Goal: Transaction & Acquisition: Purchase product/service

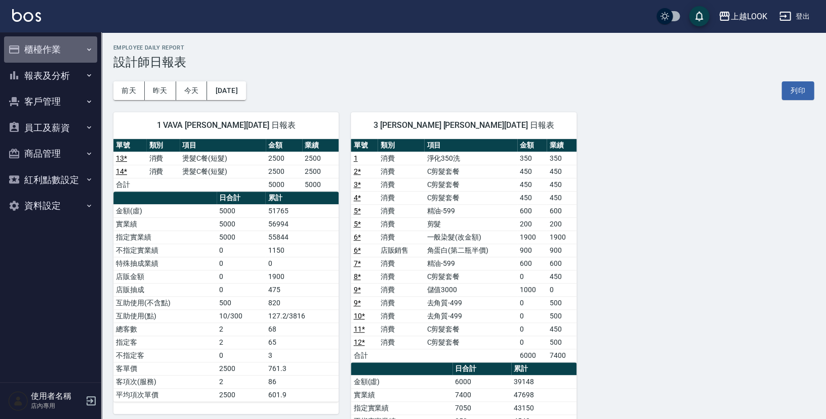
click at [32, 44] on button "櫃檯作業" at bounding box center [50, 49] width 93 height 26
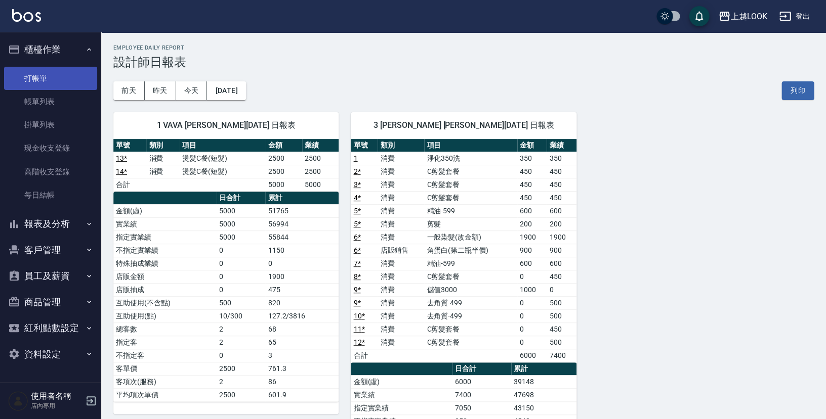
click at [39, 74] on link "打帳單" at bounding box center [50, 78] width 93 height 23
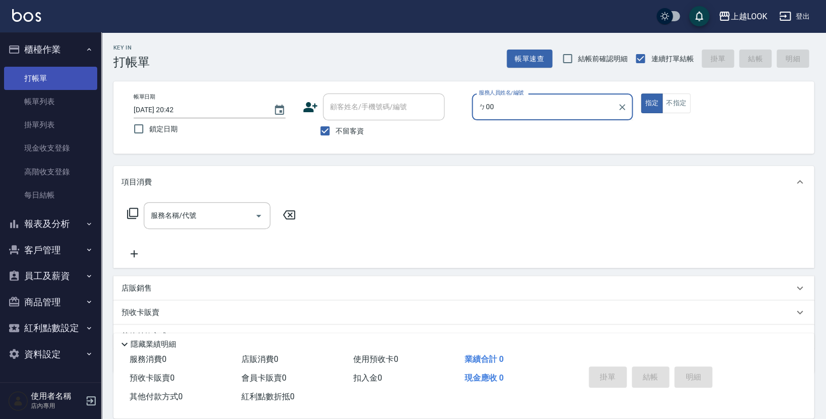
type input "ㄅ00"
click at [651, 103] on button "指定" at bounding box center [651, 104] width 22 height 20
type button "true"
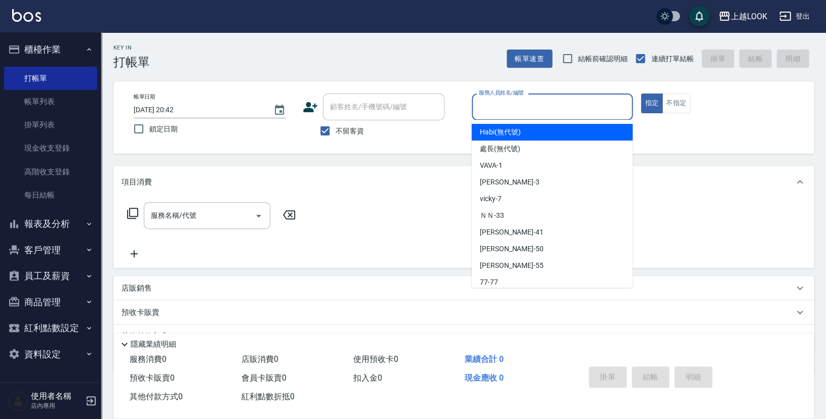
click at [496, 103] on div "服務人員姓名/編號 服務人員姓名/編號" at bounding box center [551, 107] width 161 height 27
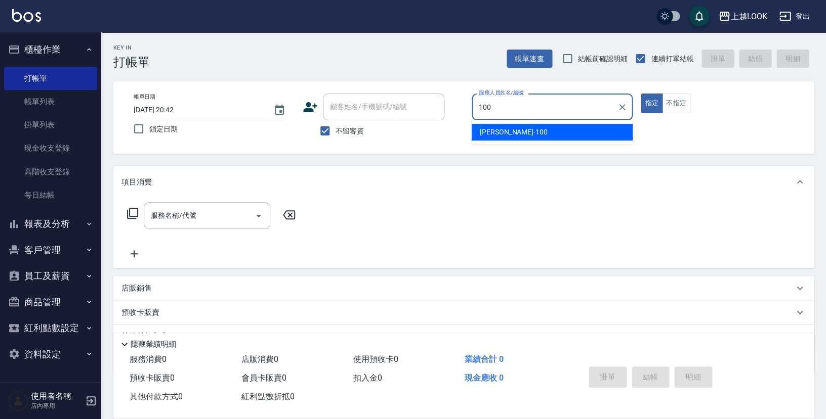
type input "[PERSON_NAME]-100"
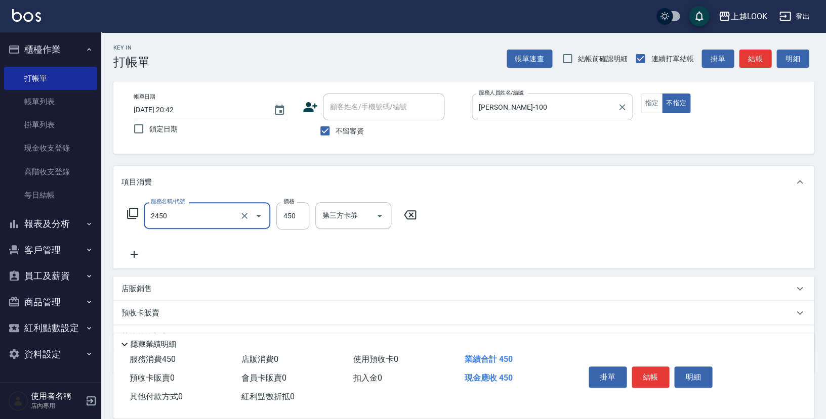
type input "C剪髮套餐(2450)"
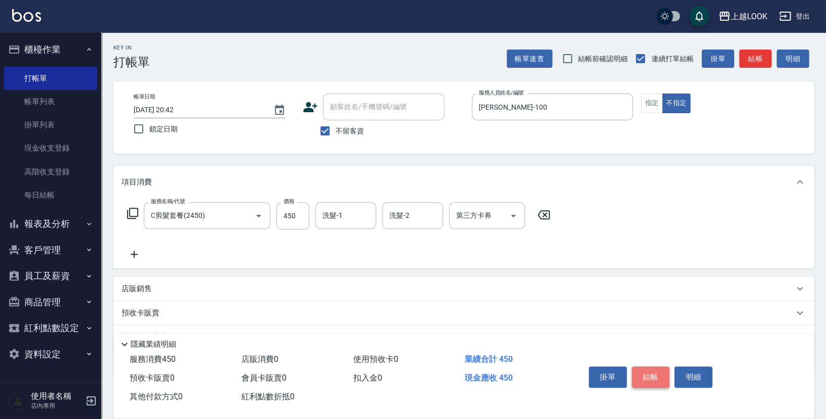
click at [652, 377] on button "結帳" at bounding box center [650, 377] width 38 height 21
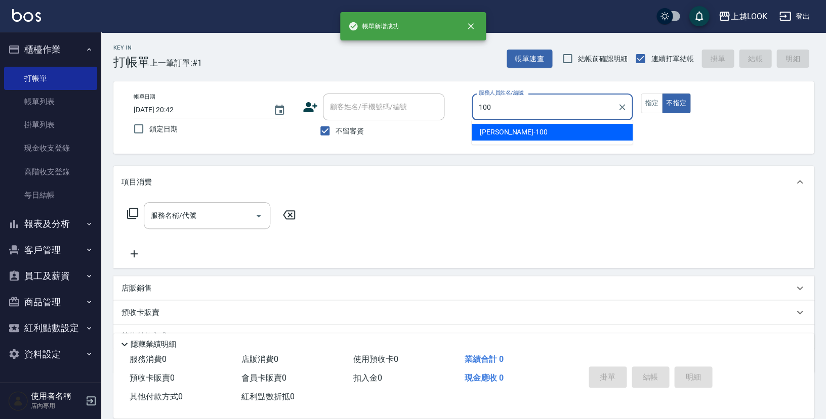
type input "[PERSON_NAME]-100"
type button "false"
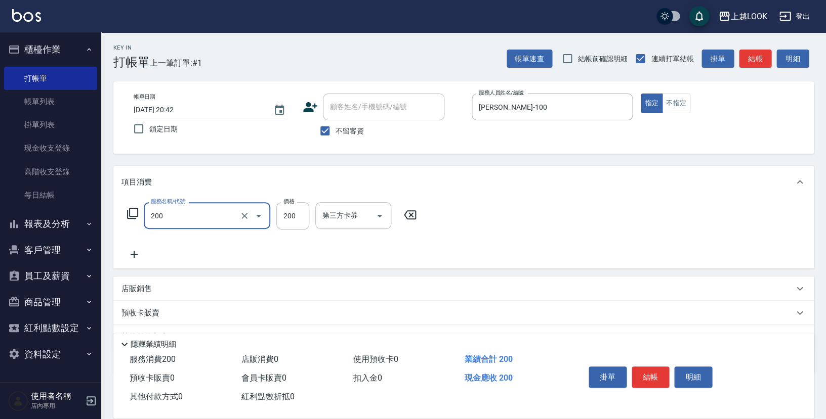
type input "剪髮(200)"
type input "250"
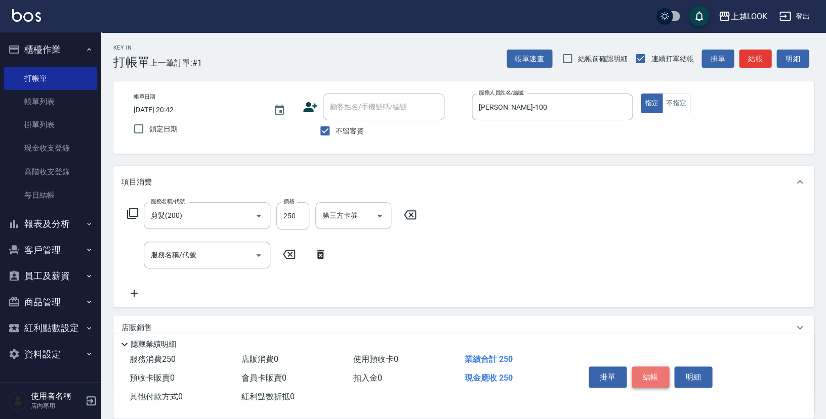
click at [660, 375] on button "結帳" at bounding box center [650, 377] width 38 height 21
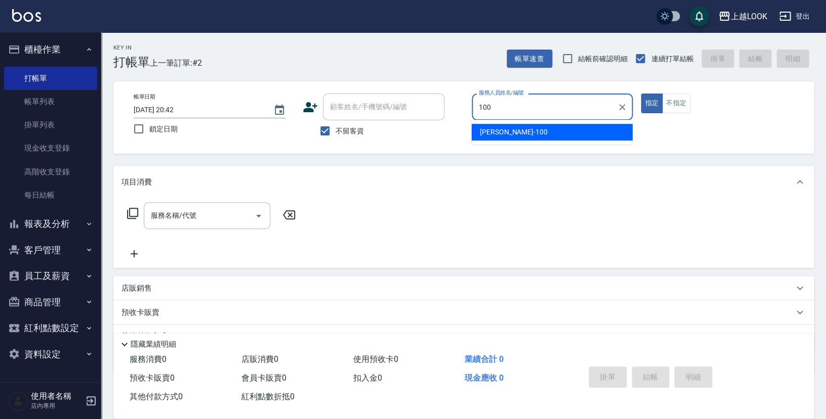
type input "[PERSON_NAME]-100"
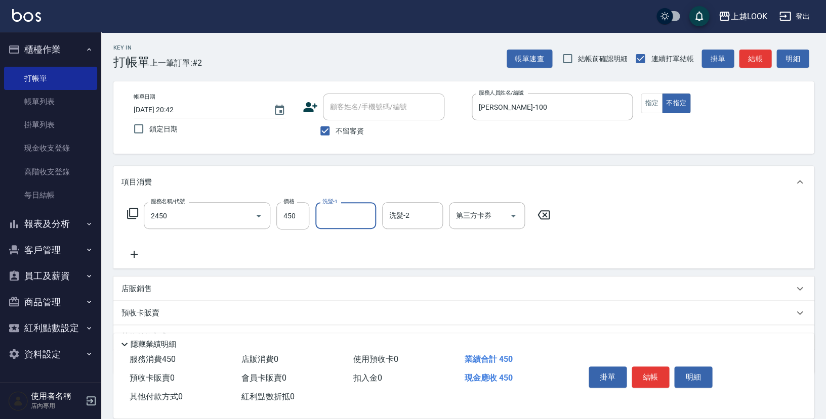
type input "C剪髮套餐(2450)"
click at [655, 371] on button "結帳" at bounding box center [650, 377] width 38 height 21
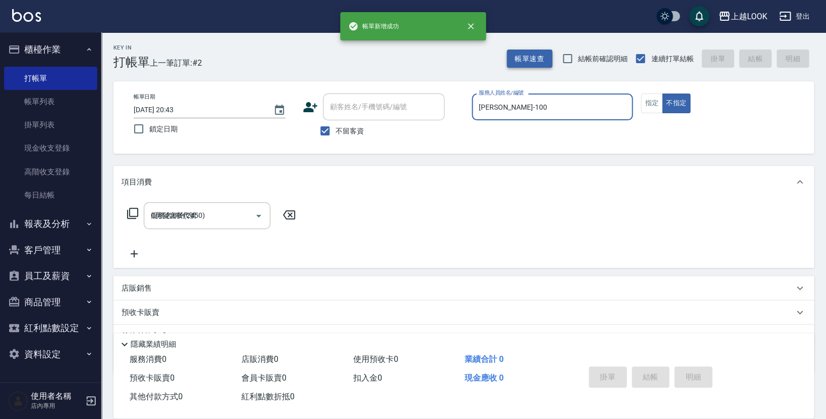
type input "[DATE] 20:43"
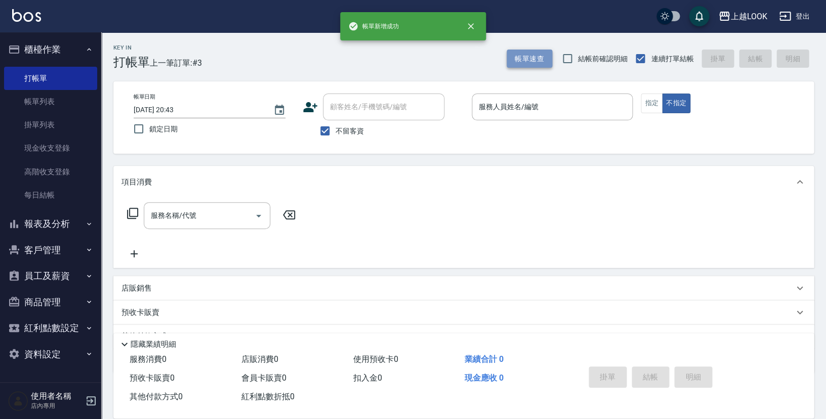
click at [542, 58] on button "帳單速查" at bounding box center [529, 59] width 46 height 19
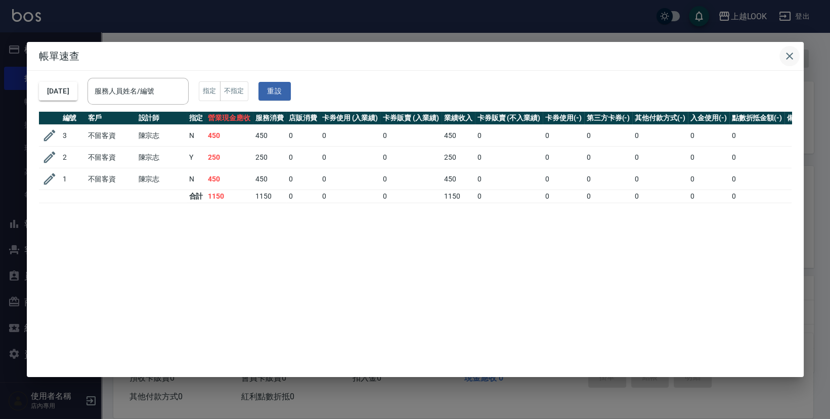
click at [784, 57] on button "button" at bounding box center [790, 56] width 20 height 20
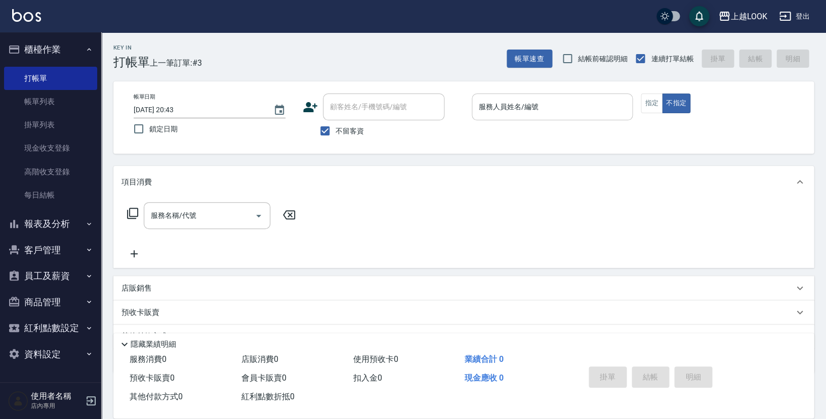
click at [525, 106] on input "服務人員姓名/編號" at bounding box center [552, 107] width 152 height 18
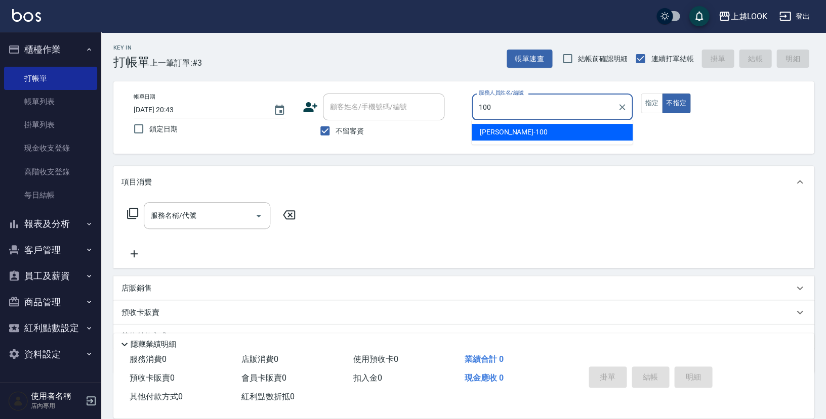
type input "[PERSON_NAME]-100"
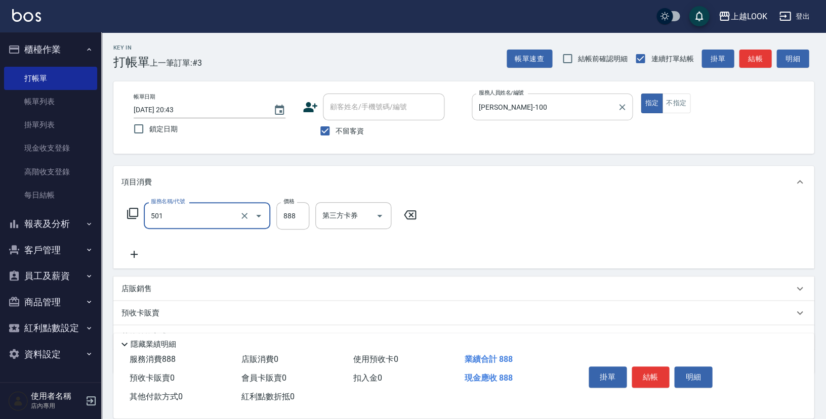
type input "一般染髮(改金額)(501)"
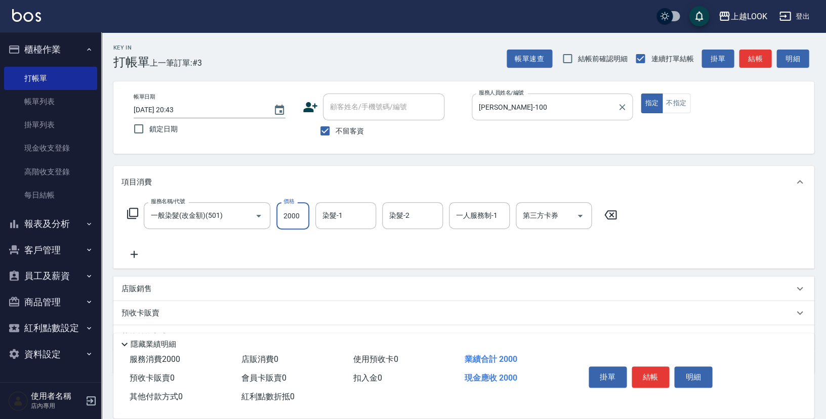
type input "2000"
click at [645, 369] on button "結帳" at bounding box center [650, 377] width 38 height 21
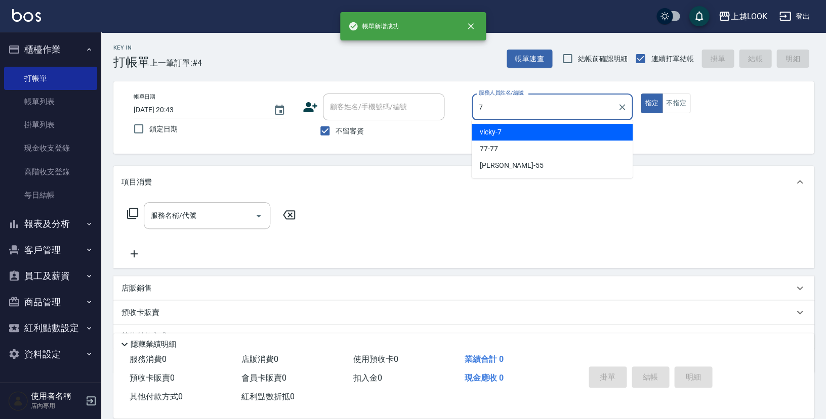
type input "vicky-7"
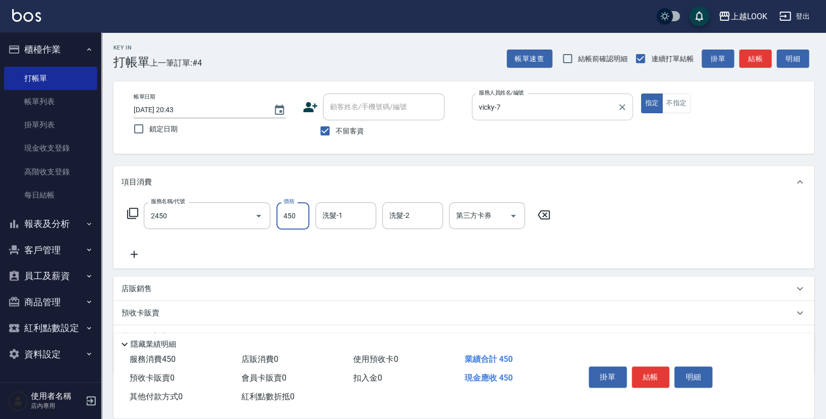
type input "C剪髮套餐(2450)"
type input "500"
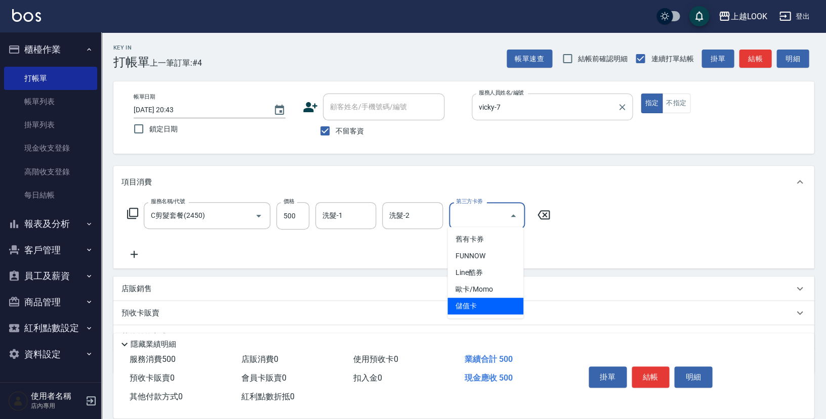
type input "儲值卡"
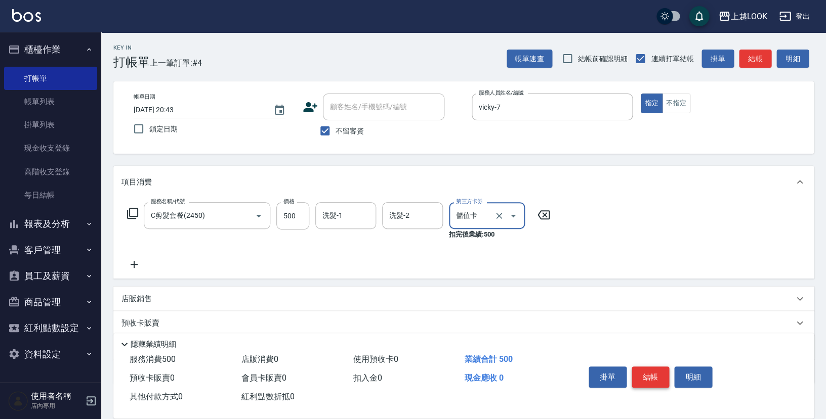
click at [646, 374] on button "結帳" at bounding box center [650, 377] width 38 height 21
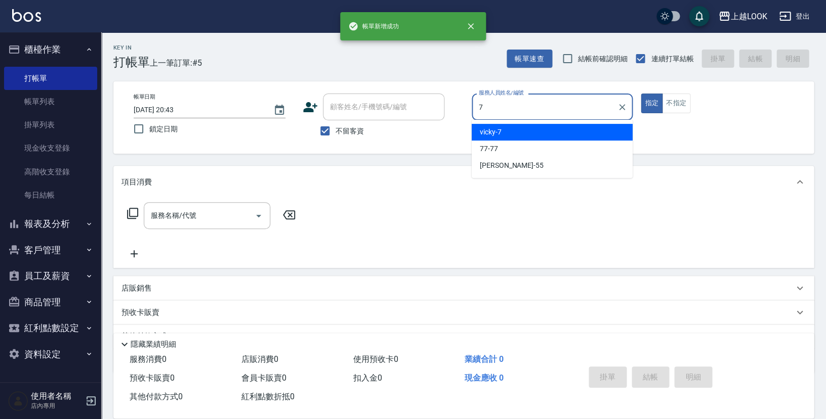
type input "vicky-7"
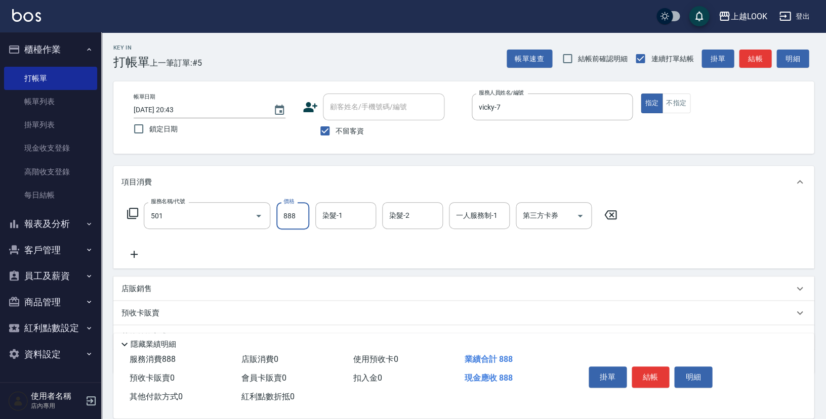
type input "一般染髮(改金額)(501)"
type input "1900"
click at [648, 374] on button "結帳" at bounding box center [650, 377] width 38 height 21
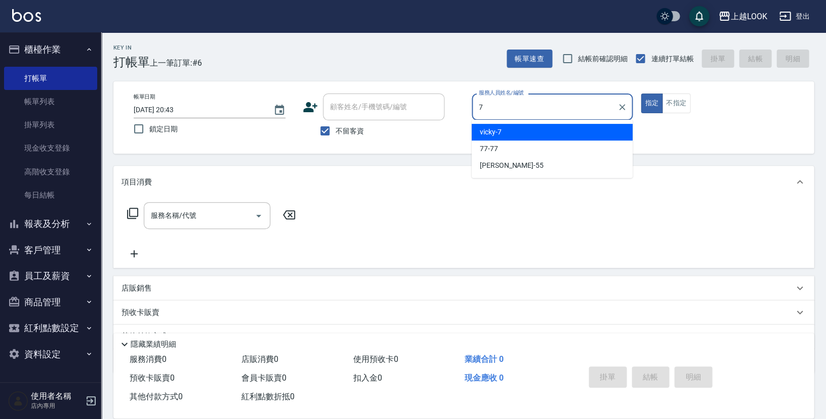
type input "vicky-7"
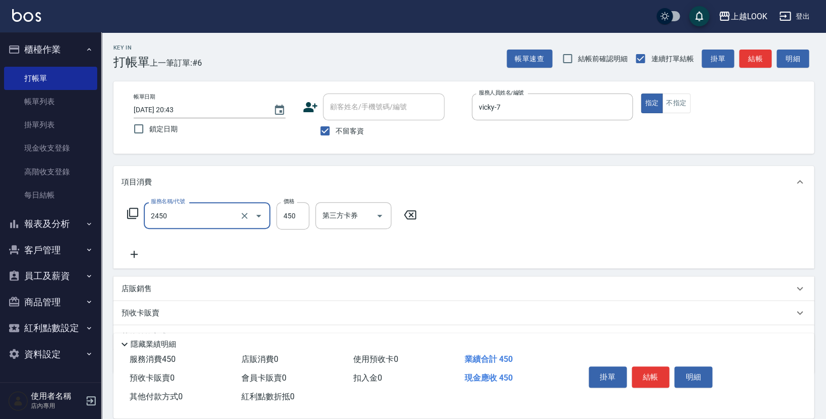
type input "C剪髮套餐(2450)"
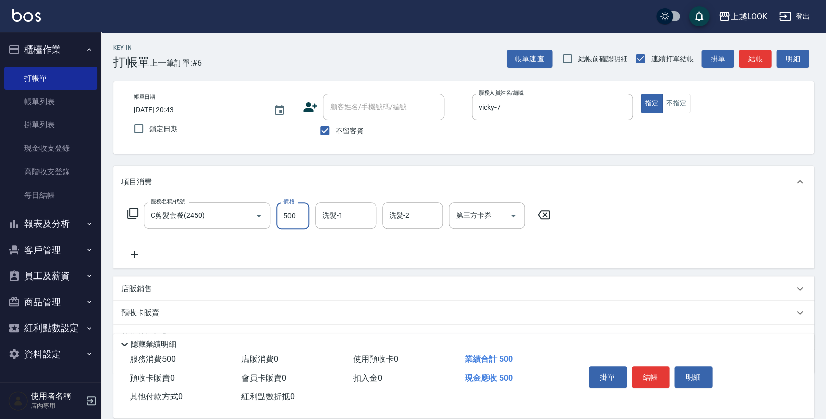
type input "500"
click at [648, 374] on button "結帳" at bounding box center [650, 377] width 38 height 21
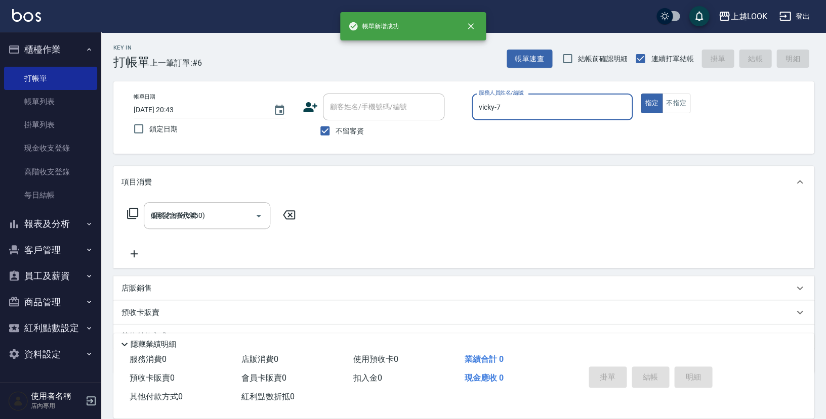
type input "[DATE] 20:44"
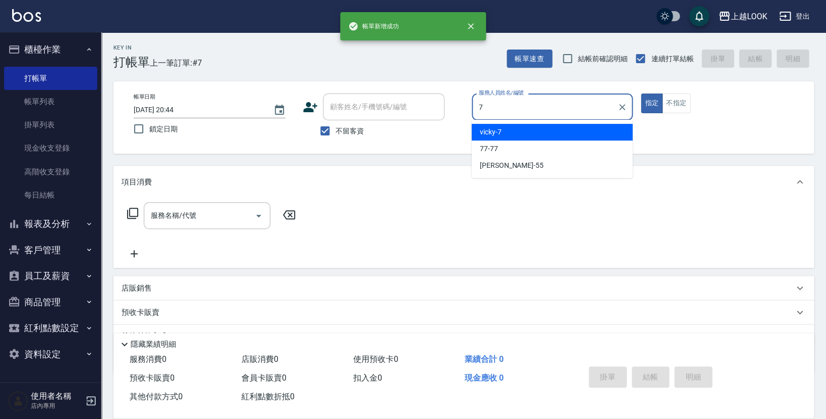
type input "vicky-7"
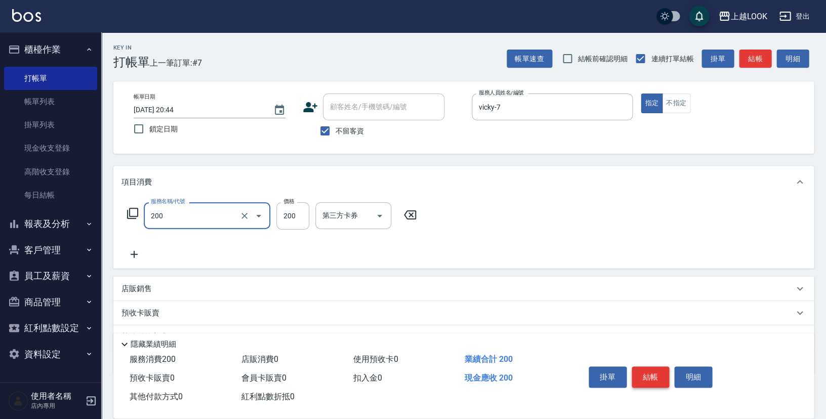
type input "剪髮(200)"
type input "300"
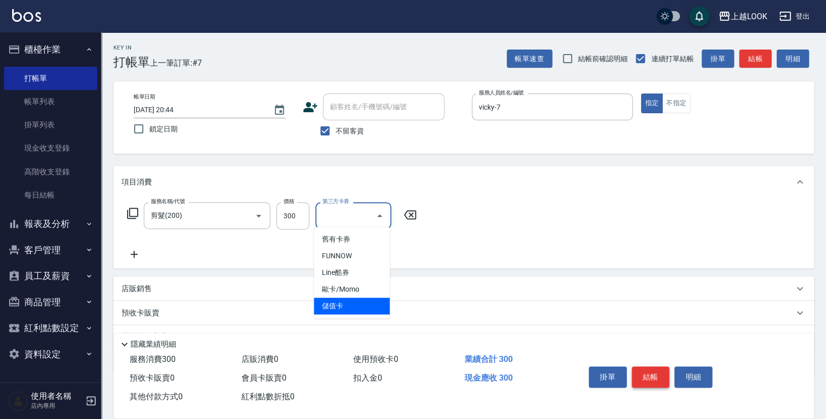
type input "儲值卡"
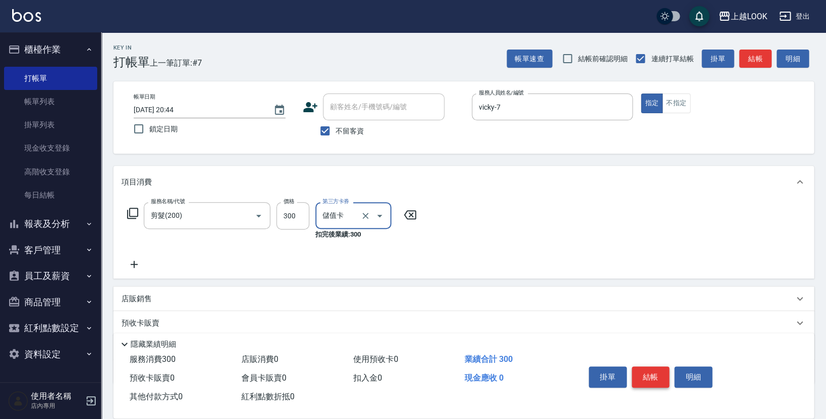
click at [650, 375] on button "結帳" at bounding box center [650, 377] width 38 height 21
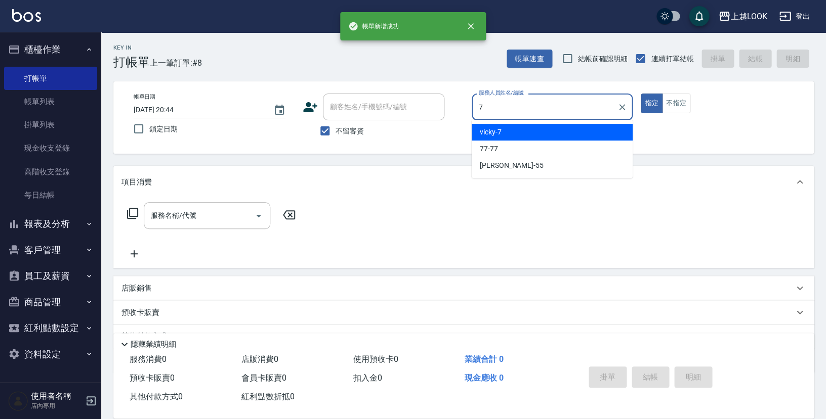
type input "vicky-7"
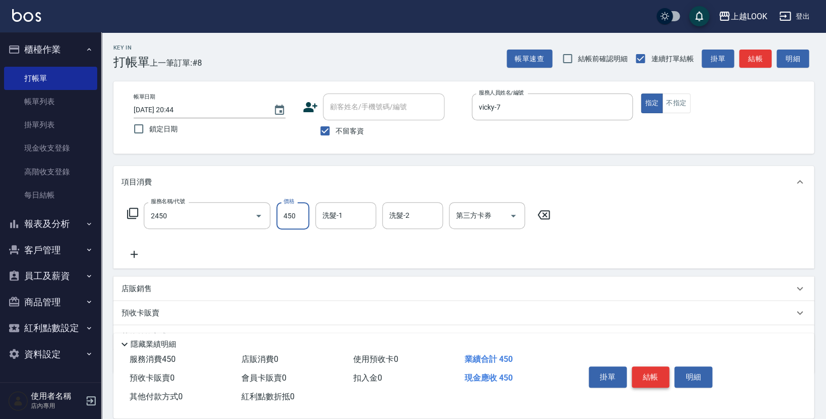
type input "C剪髮套餐(2450)"
type input "500"
click at [655, 374] on button "結帳" at bounding box center [650, 377] width 38 height 21
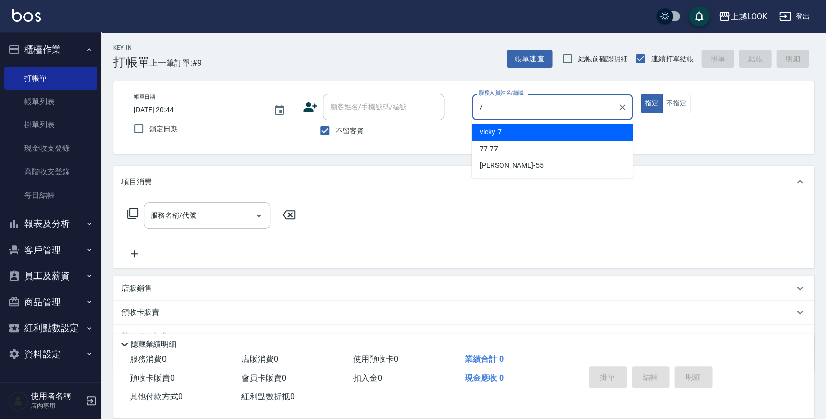
type input "vicky-7"
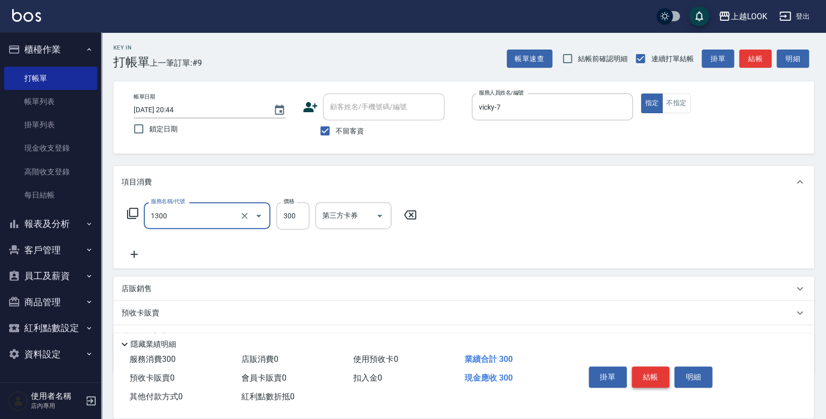
type input "一般洗髮(1300)"
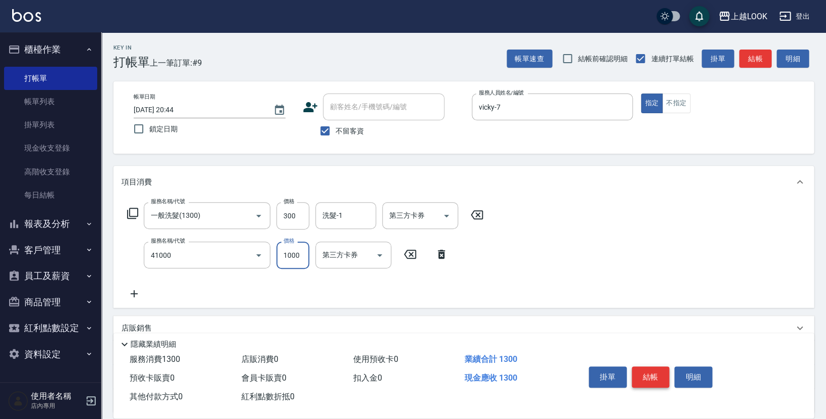
type input "酵素 & 鏡面(41000)"
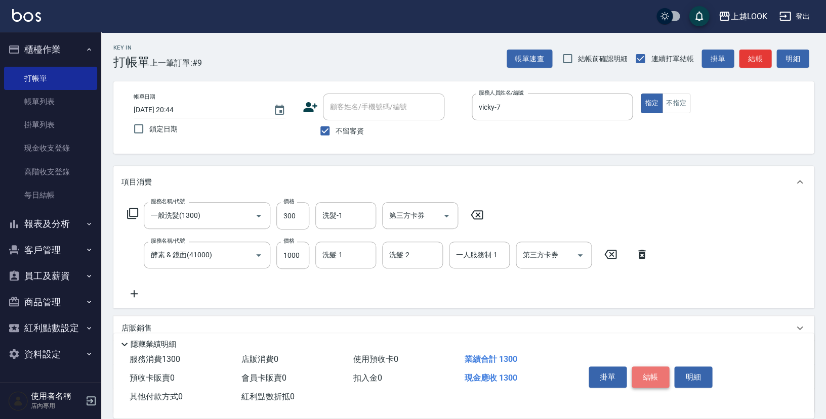
click at [646, 368] on button "結帳" at bounding box center [650, 377] width 38 height 21
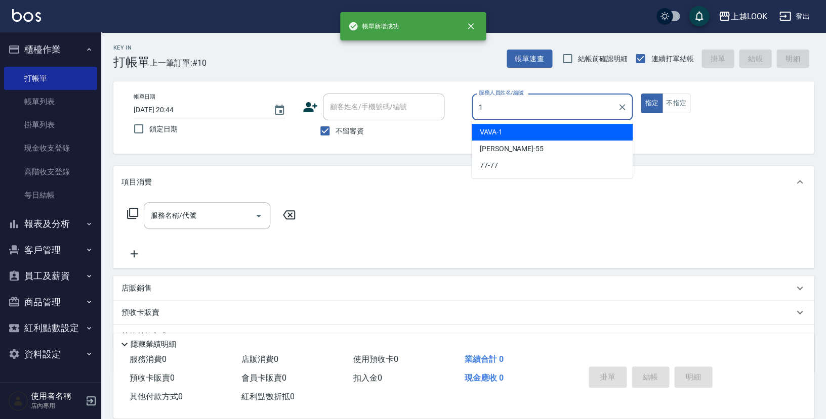
type input "VAVA-1"
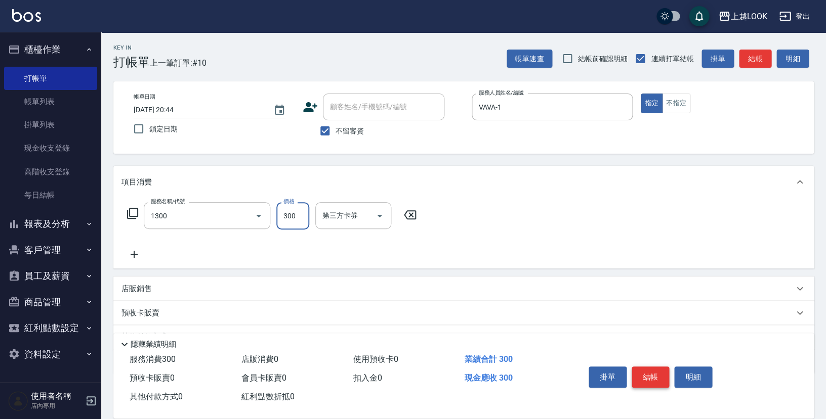
type input "一般洗髮(1300)"
type input "250"
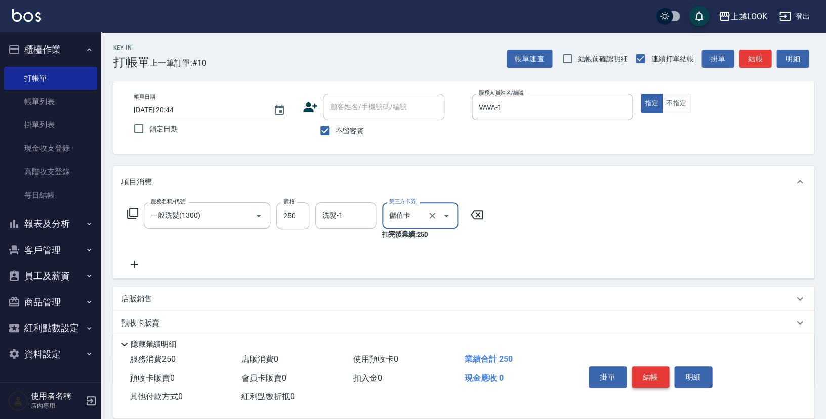
type input "儲值卡"
click at [645, 376] on button "結帳" at bounding box center [650, 377] width 38 height 21
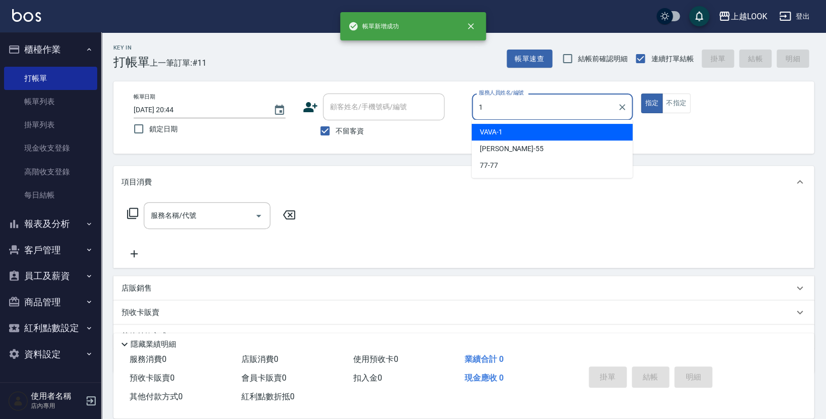
type input "VAVA-1"
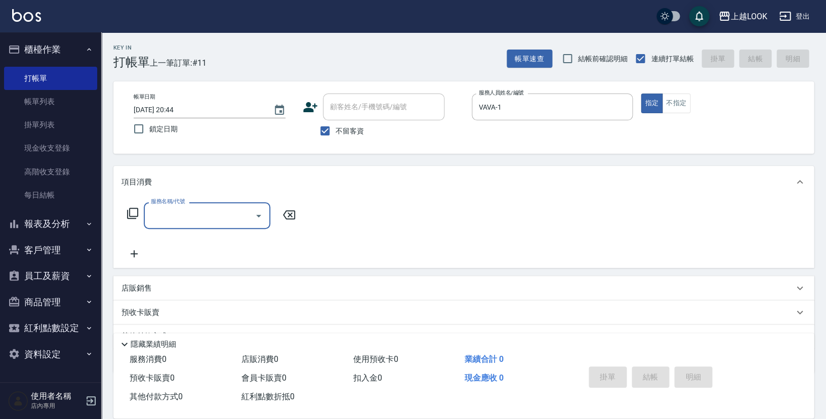
type input "9"
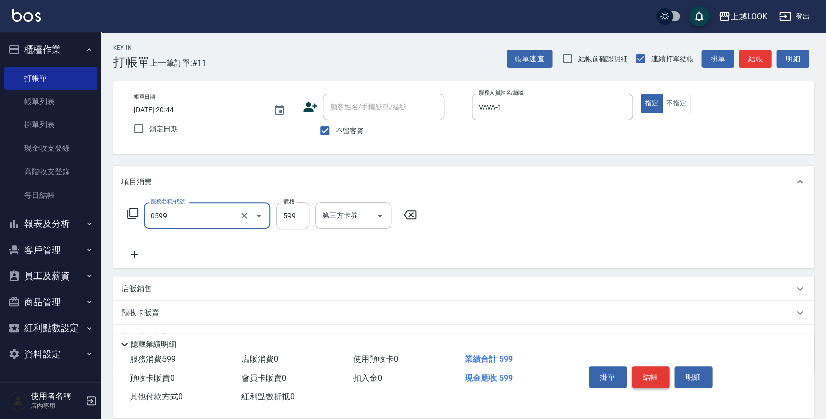
type input "精油-599(0599)"
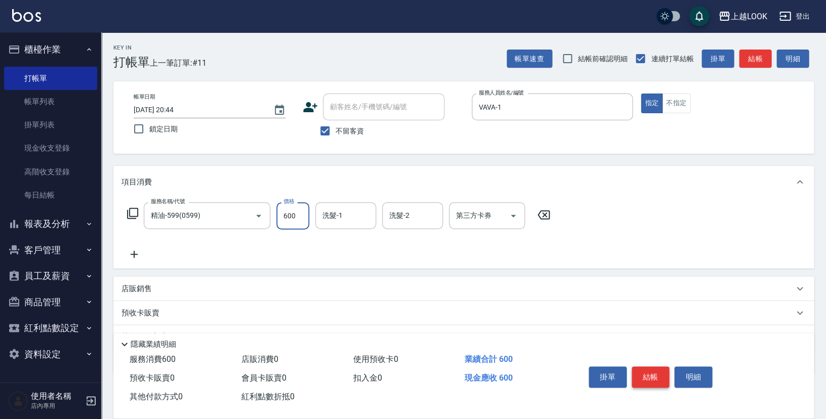
type input "600"
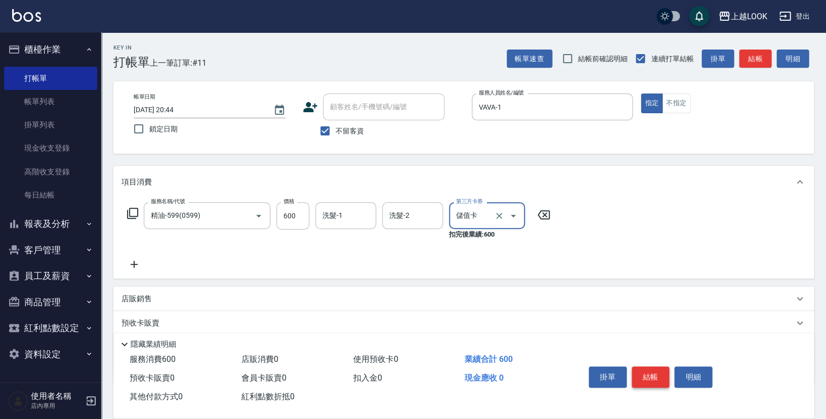
type input "儲值卡"
click at [649, 374] on button "結帳" at bounding box center [650, 377] width 38 height 21
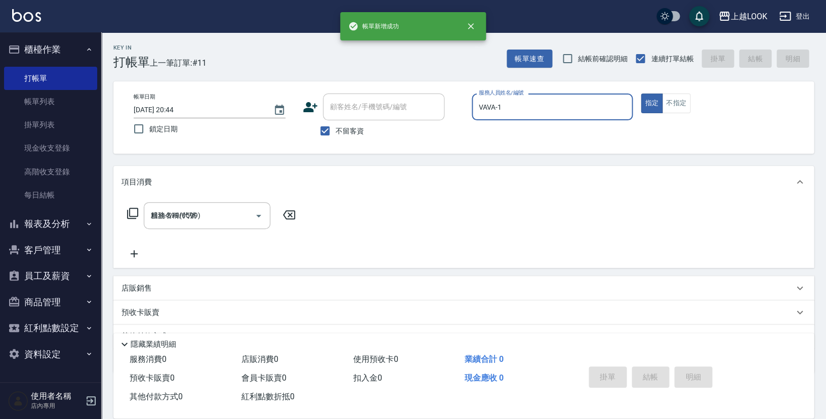
type input "[DATE] 20:45"
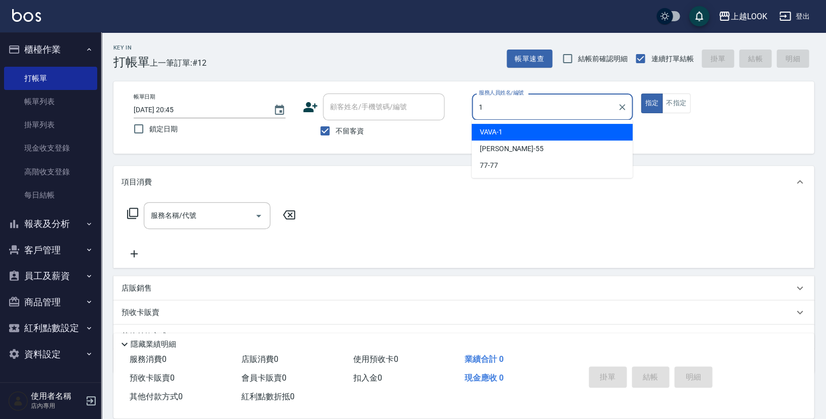
type input "VAVA-1"
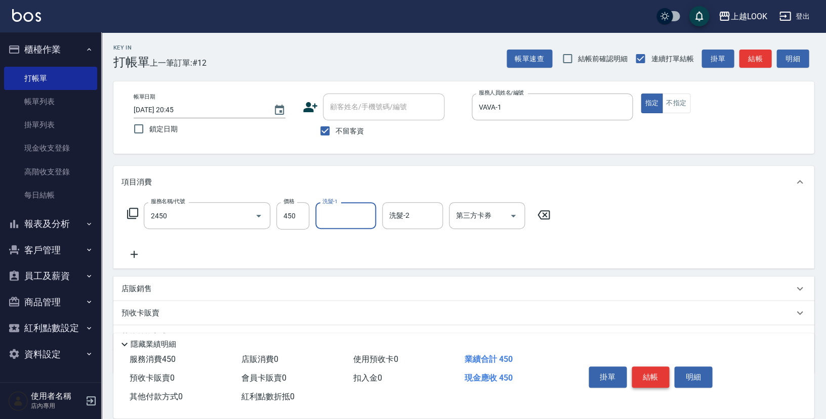
type input "C剪髮套餐(2450)"
click at [644, 369] on button "結帳" at bounding box center [650, 377] width 38 height 21
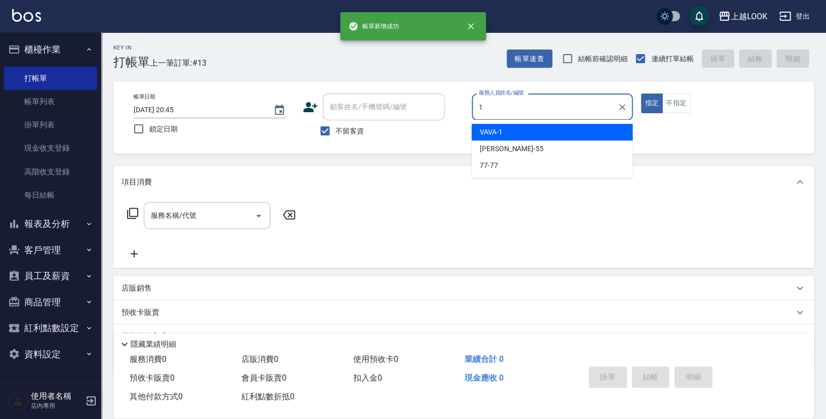
type input "VAVA-1"
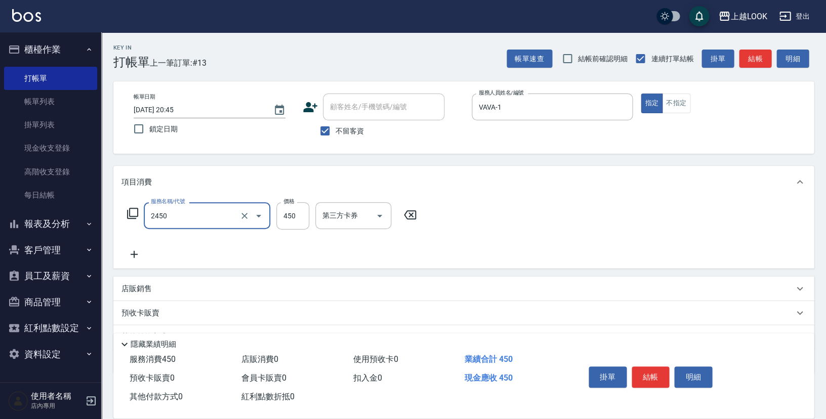
type input "C剪髮套餐(2450)"
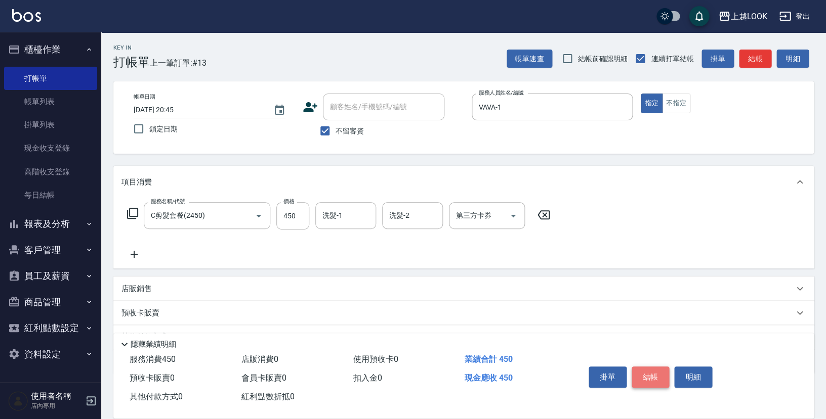
click at [640, 370] on button "結帳" at bounding box center [650, 377] width 38 height 21
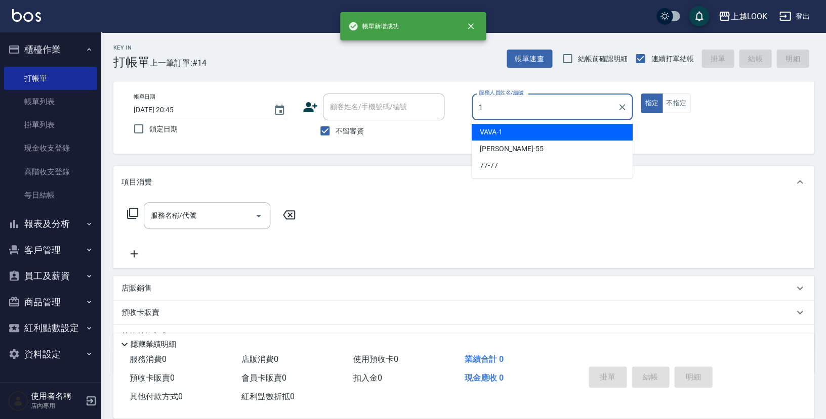
type input "VAVA-1"
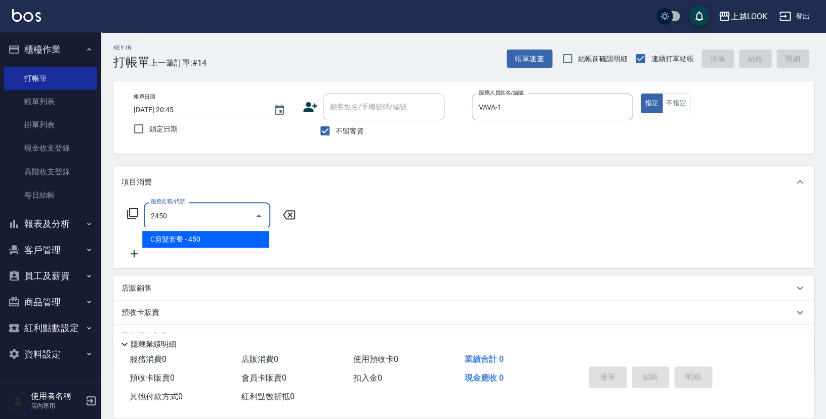
type input "C剪髮套餐(2450)"
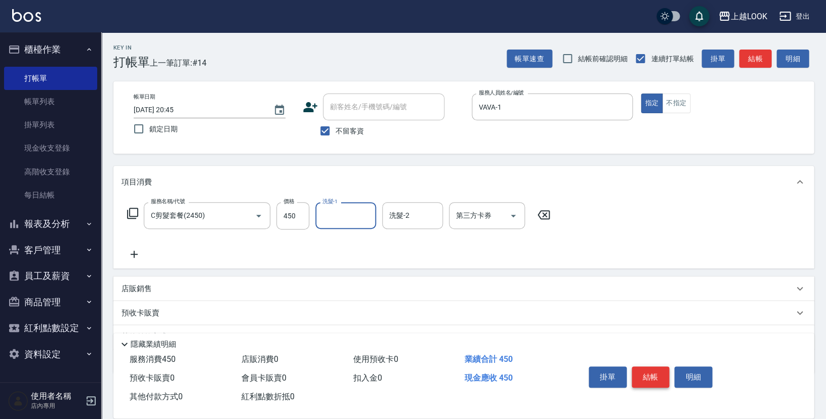
click at [650, 367] on button "結帳" at bounding box center [650, 377] width 38 height 21
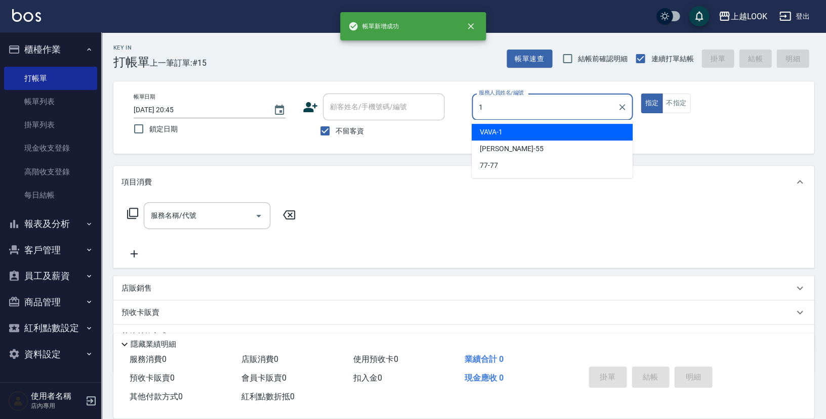
type input "VAVA-1"
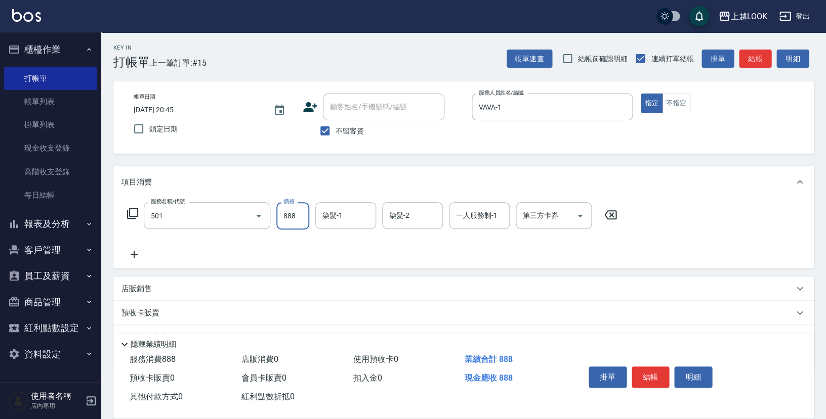
type input "一般染髮(改金額)(501)"
type input "1599"
click at [656, 373] on button "結帳" at bounding box center [650, 377] width 38 height 21
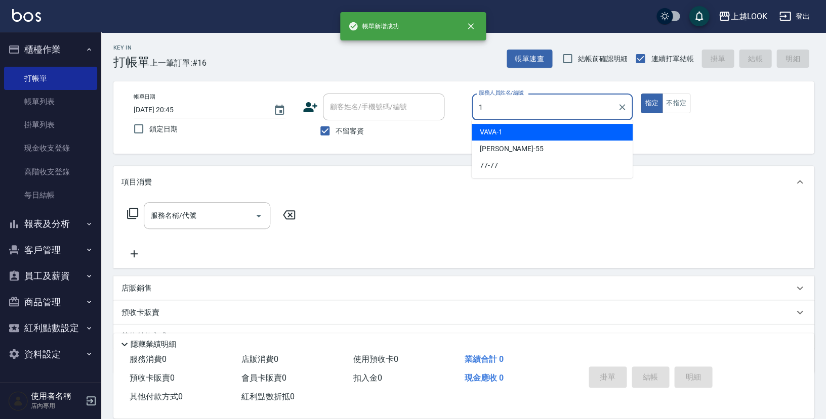
type input "VAVA-1"
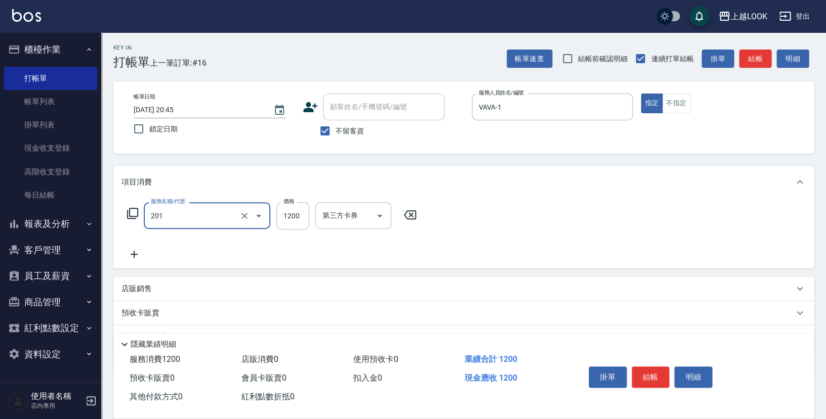
type input "一般燙(改金額)(201)"
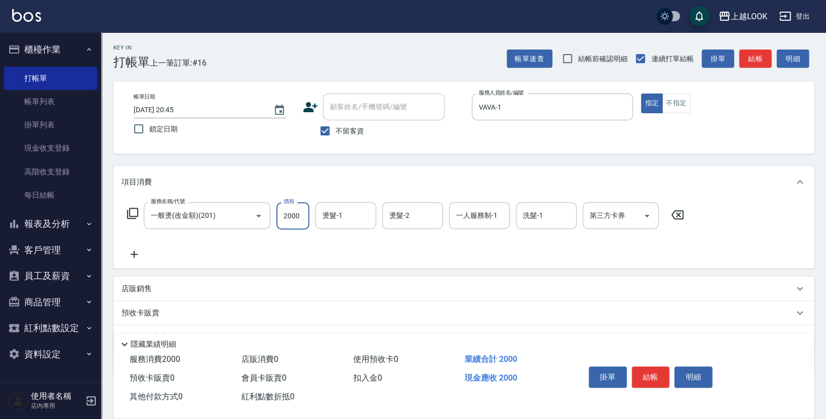
type input "2000"
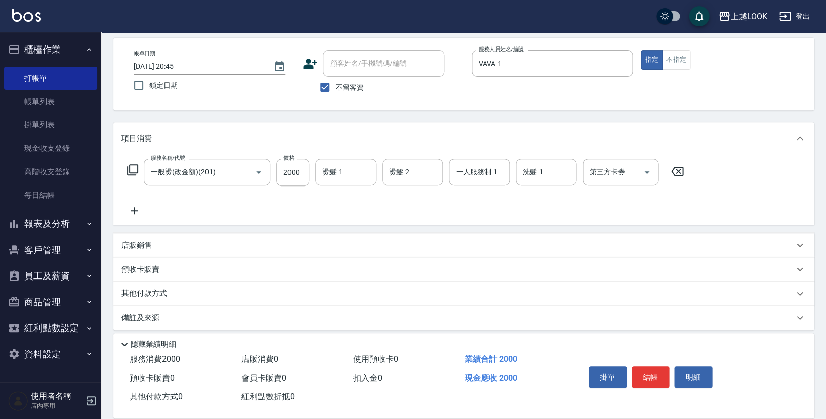
click at [148, 240] on p "店販銷售" at bounding box center [136, 245] width 30 height 11
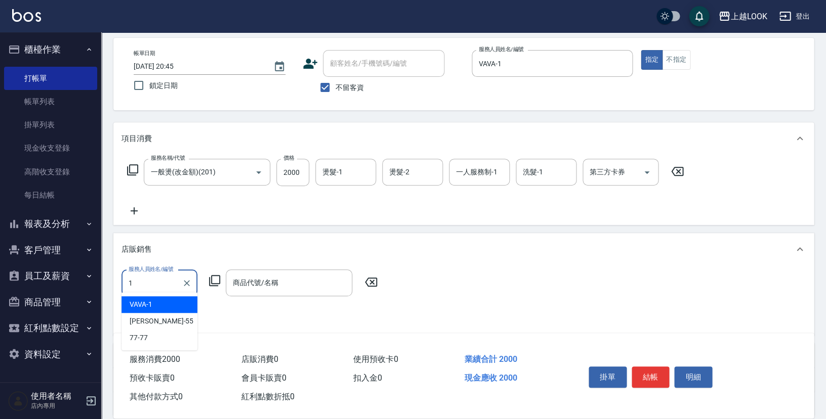
type input "VAVA-1"
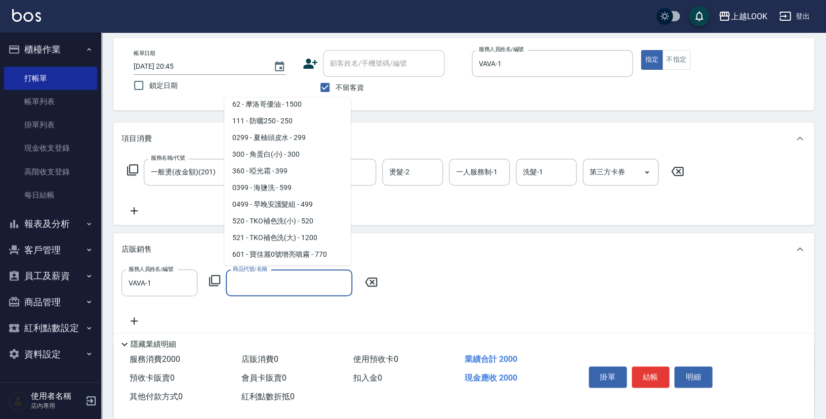
scroll to position [662, 0]
type input "寶佳麗6號慕[PERSON_NAME]"
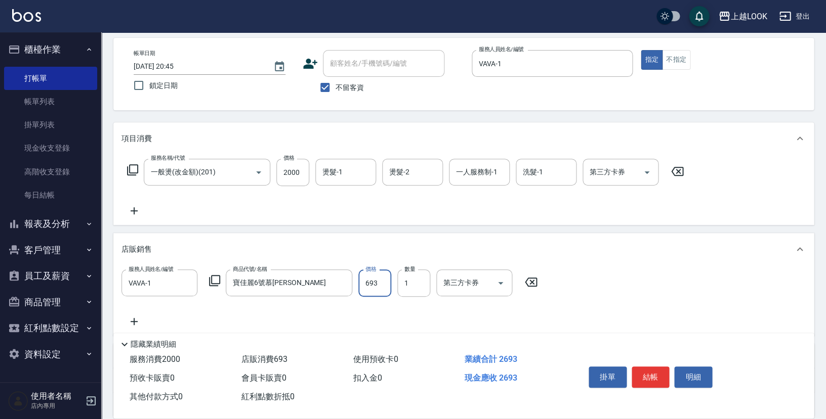
type input "693"
click at [646, 376] on button "結帳" at bounding box center [650, 377] width 38 height 21
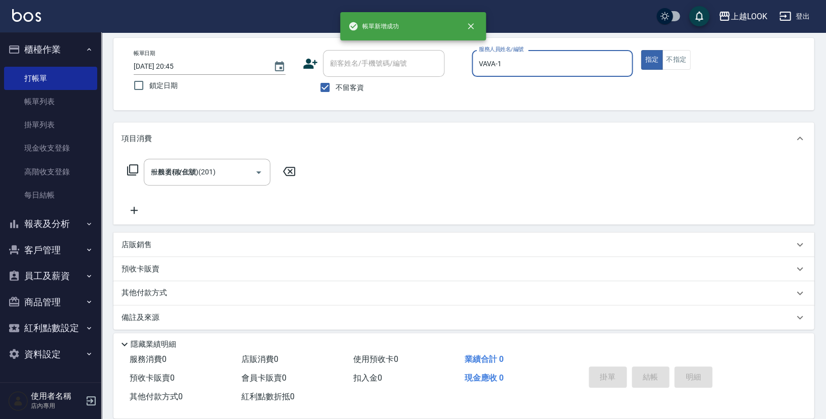
type input "[DATE] 20:46"
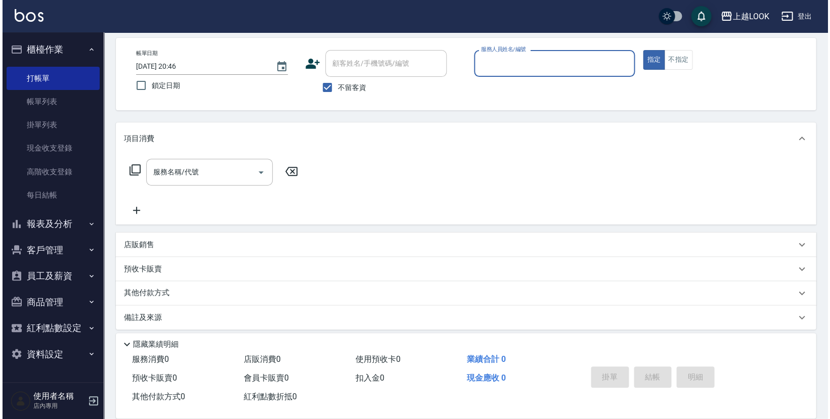
scroll to position [0, 0]
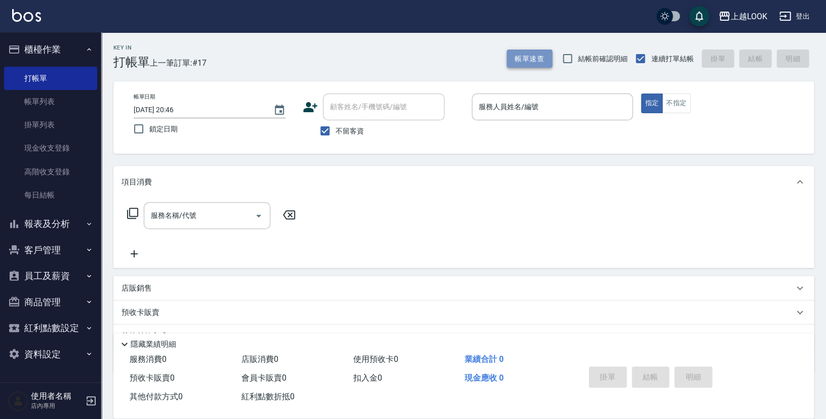
click at [542, 62] on button "帳單速查" at bounding box center [529, 59] width 46 height 19
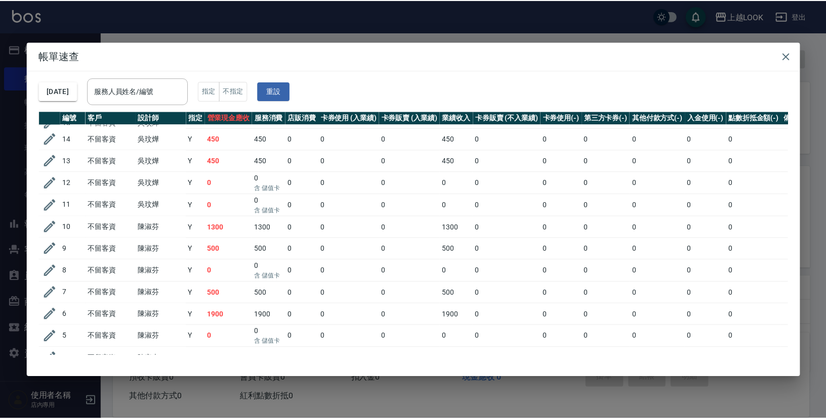
scroll to position [158, 0]
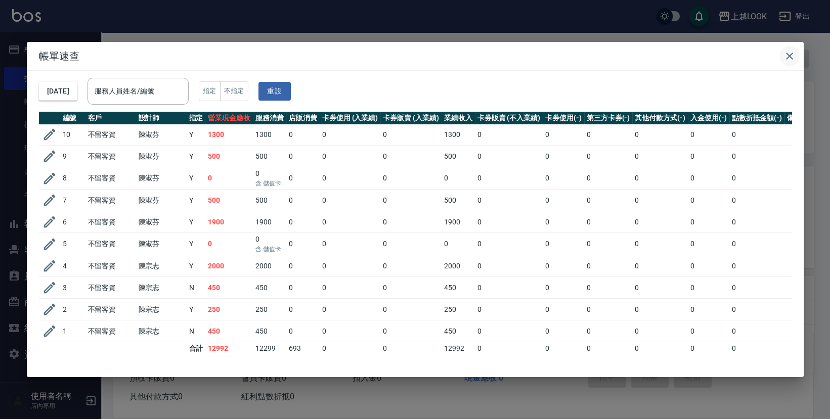
click at [792, 53] on icon "button" at bounding box center [789, 56] width 7 height 7
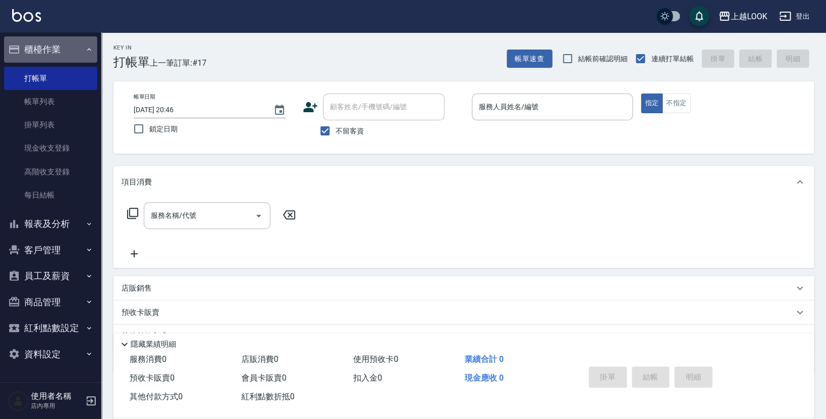
click at [33, 56] on button "櫃檯作業" at bounding box center [50, 49] width 93 height 26
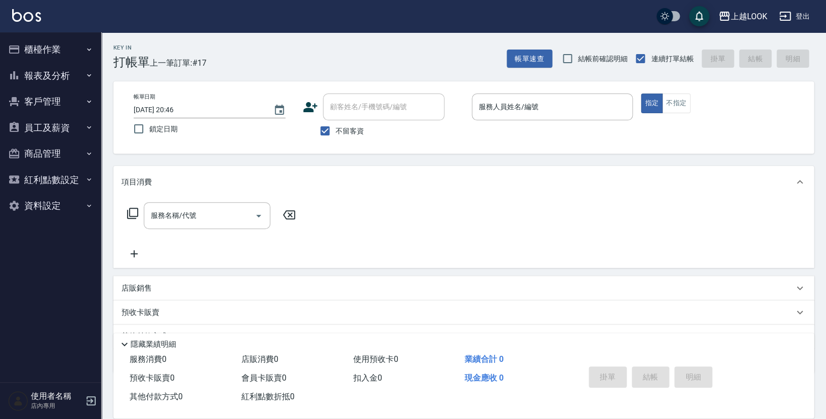
click at [37, 74] on button "報表及分析" at bounding box center [50, 76] width 93 height 26
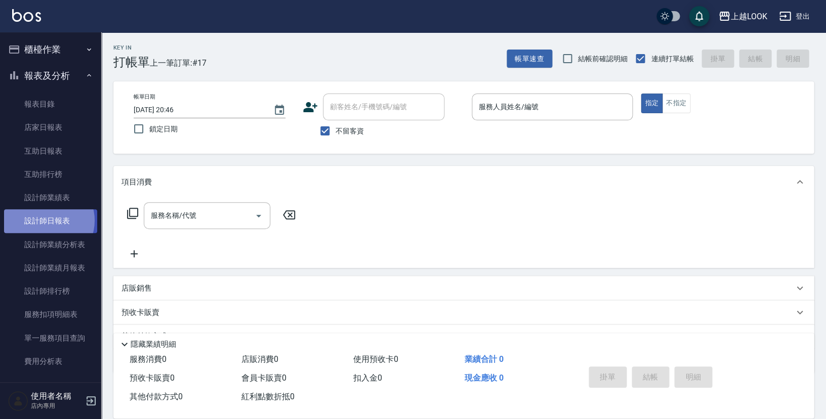
click at [45, 218] on link "設計師日報表" at bounding box center [50, 220] width 93 height 23
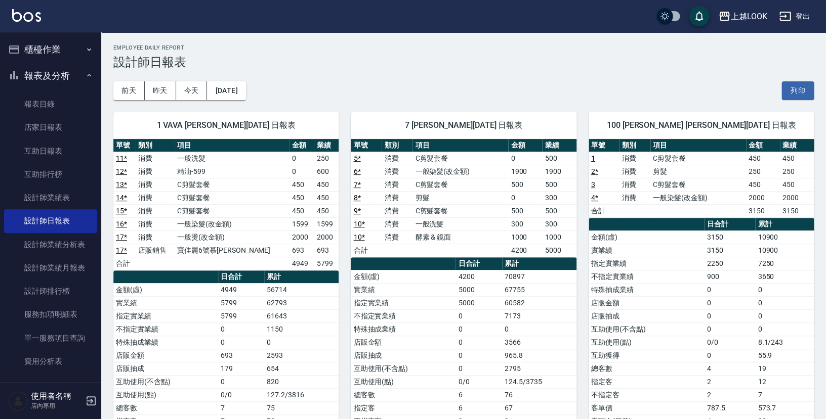
click at [50, 77] on button "報表及分析" at bounding box center [50, 76] width 93 height 26
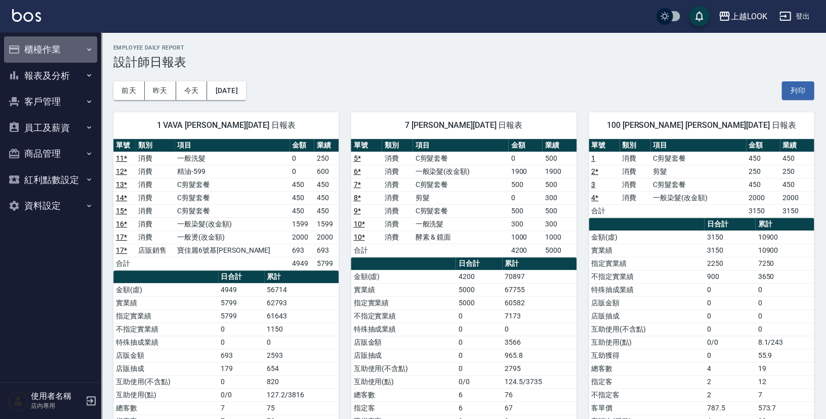
click at [39, 51] on button "櫃檯作業" at bounding box center [50, 49] width 93 height 26
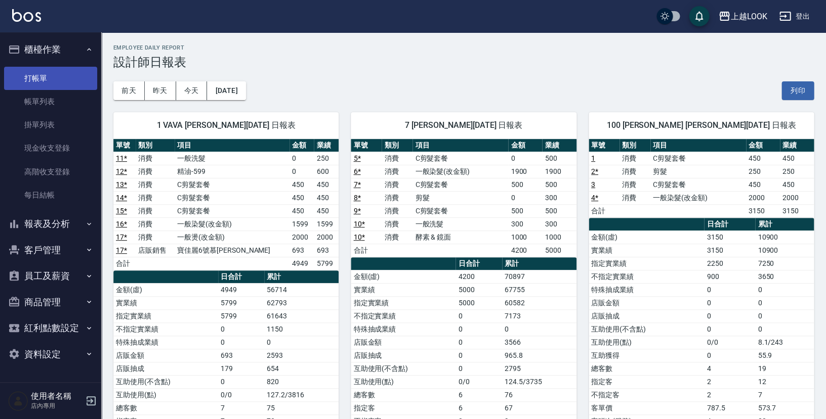
click at [42, 78] on link "打帳單" at bounding box center [50, 78] width 93 height 23
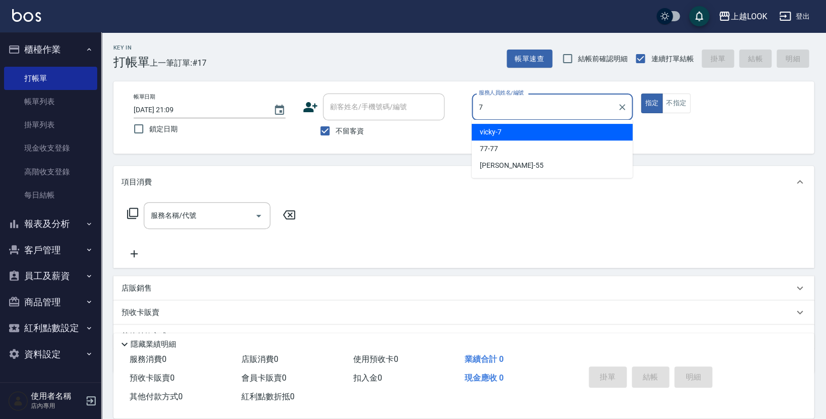
type input "vicky-7"
type button "true"
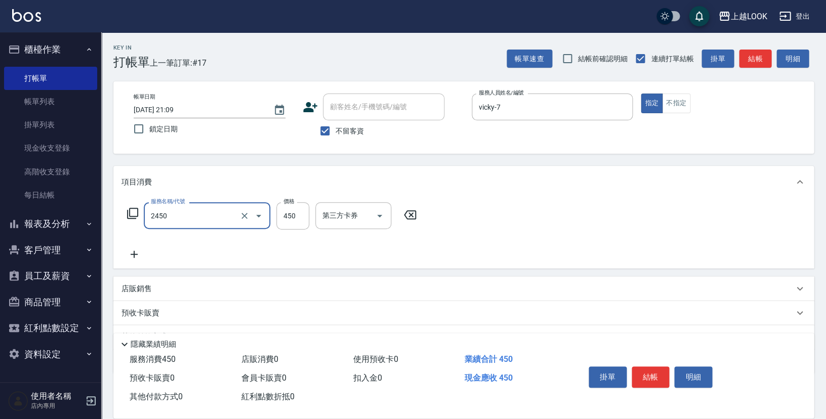
type input "C剪髮套餐(2450)"
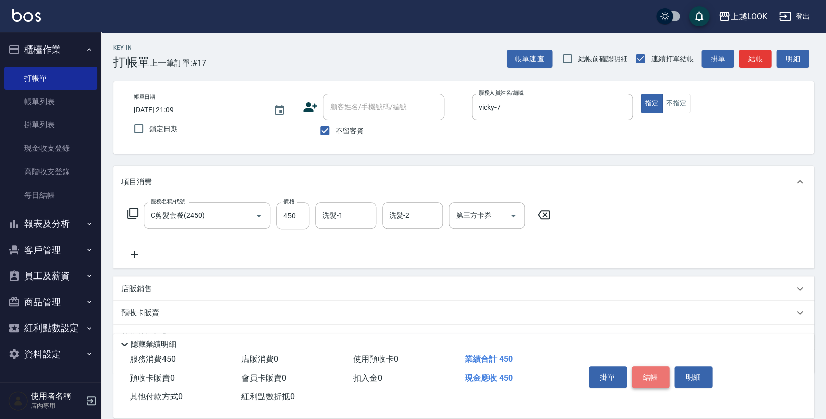
click at [638, 376] on button "結帳" at bounding box center [650, 377] width 38 height 21
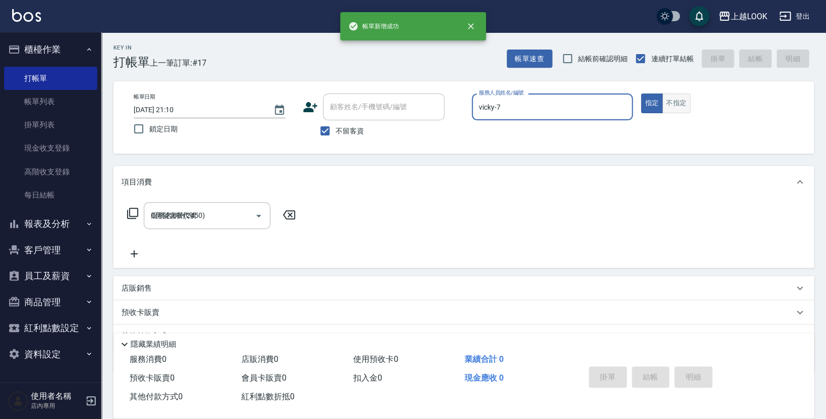
type input "[DATE] 21:10"
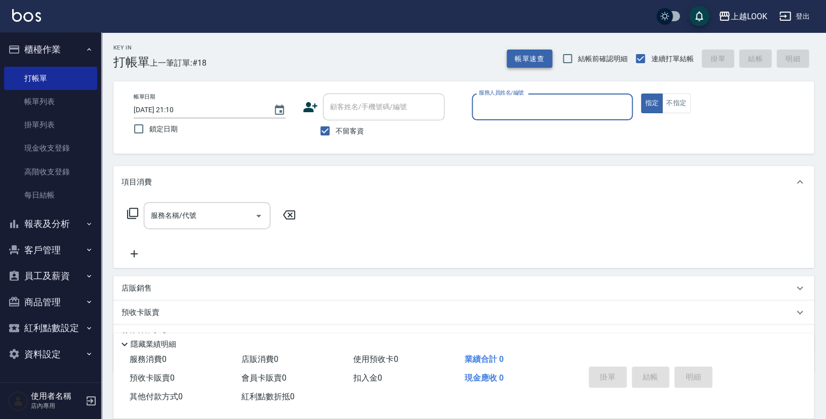
click at [546, 58] on button "帳單速查" at bounding box center [529, 59] width 46 height 19
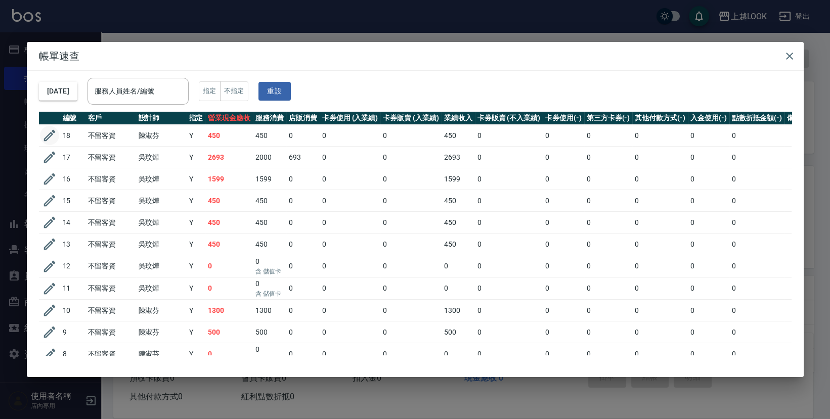
click at [47, 133] on icon "button" at bounding box center [49, 135] width 15 height 15
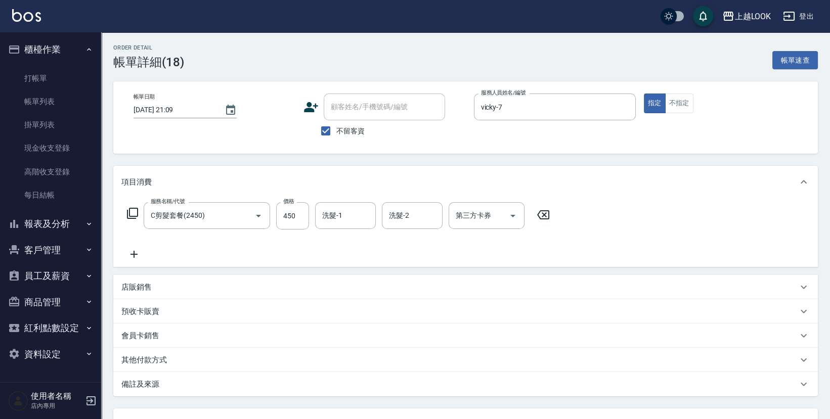
type input "[DATE] 21:09"
checkbox input "true"
type input "vicky-7"
click at [683, 104] on button "不指定" at bounding box center [676, 104] width 28 height 20
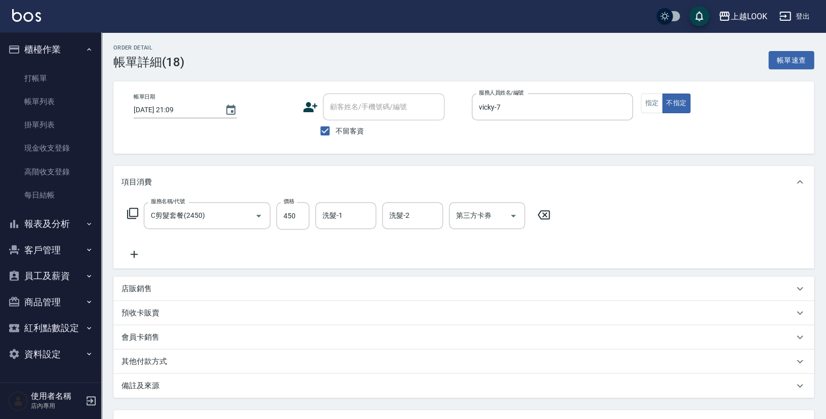
scroll to position [82, 0]
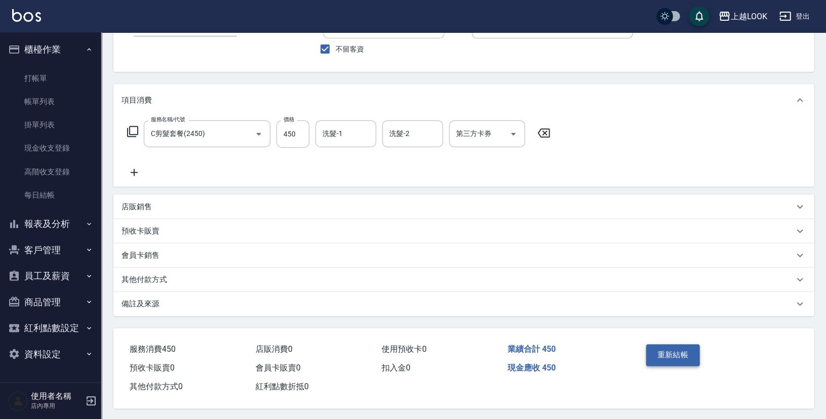
click at [666, 349] on button "重新結帳" at bounding box center [672, 354] width 54 height 21
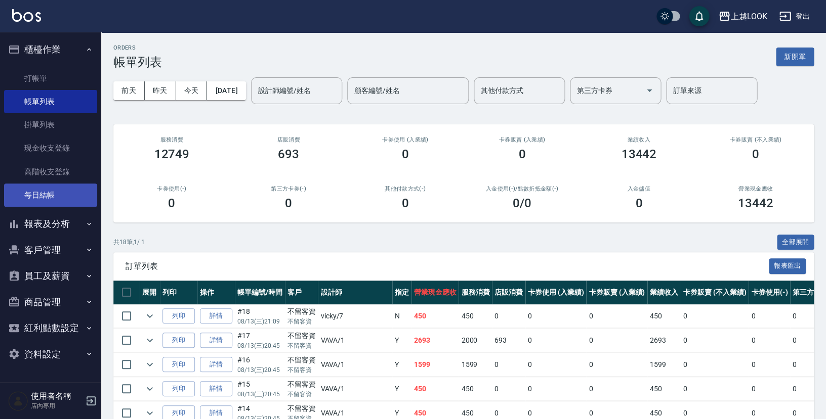
click at [44, 192] on link "每日結帳" at bounding box center [50, 195] width 93 height 23
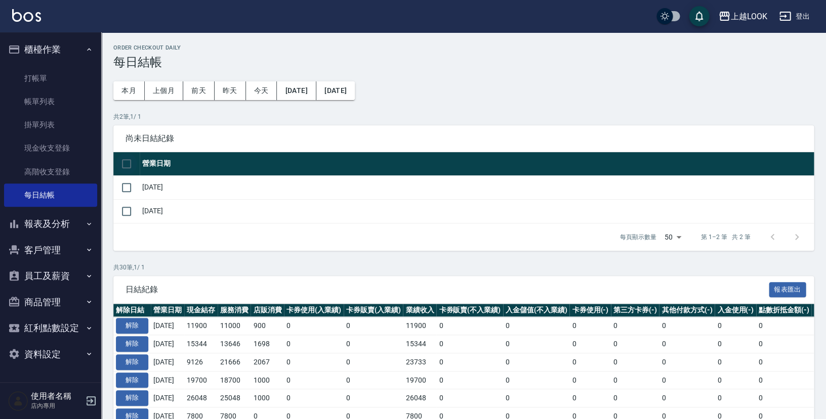
click at [123, 160] on input "checkbox" at bounding box center [126, 163] width 21 height 21
checkbox input "true"
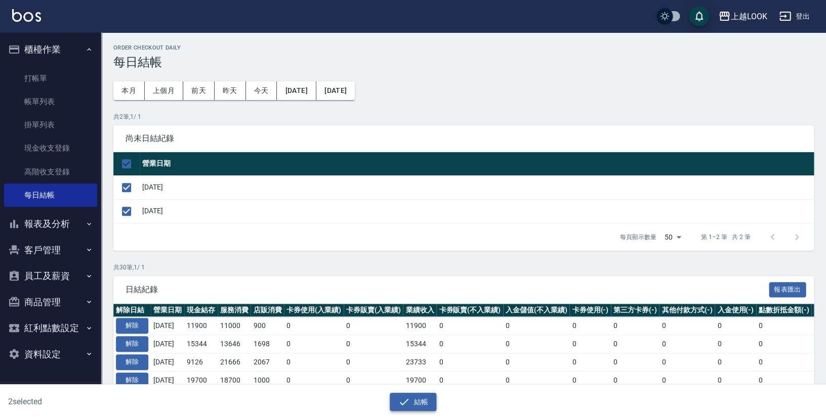
click at [416, 401] on button "結帳" at bounding box center [413, 402] width 47 height 19
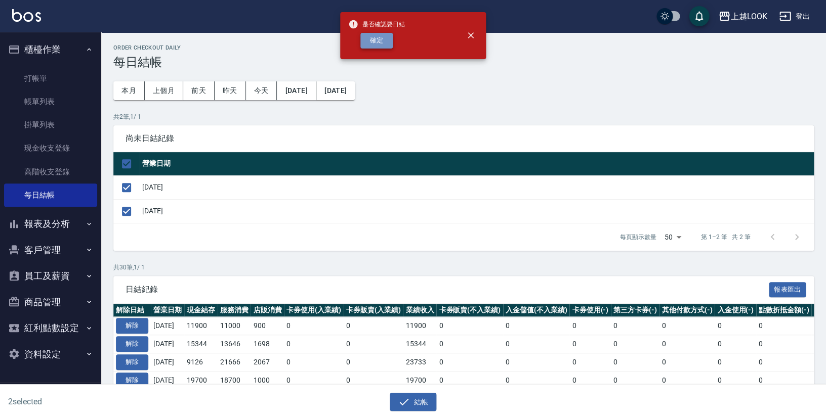
click at [387, 37] on button "確定" at bounding box center [376, 41] width 32 height 16
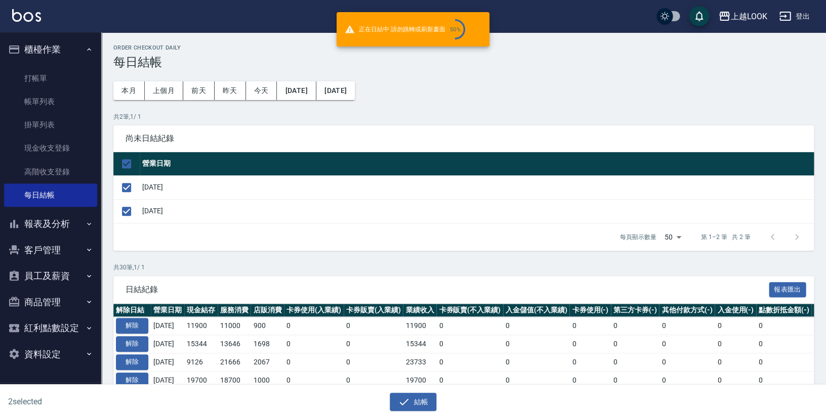
checkbox input "false"
